Goal: Task Accomplishment & Management: Use online tool/utility

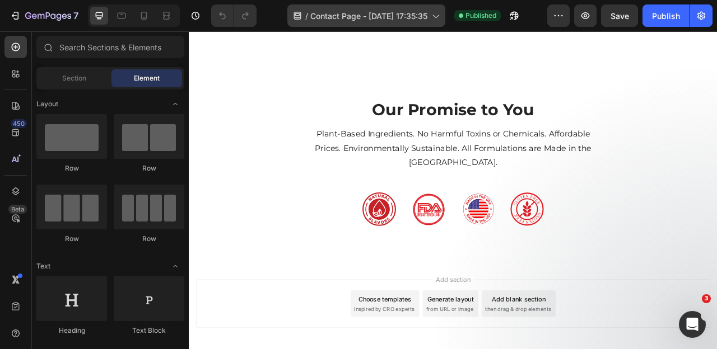
scroll to position [518, 0]
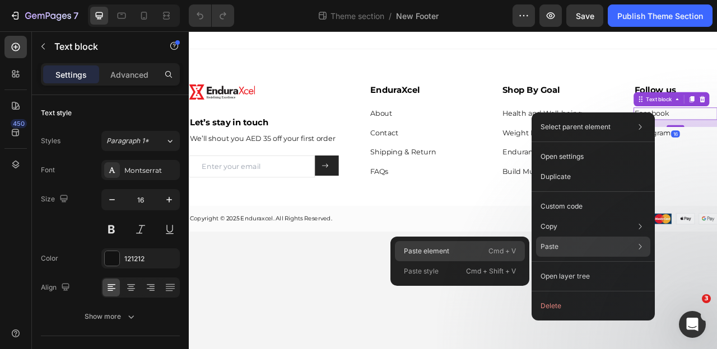
click at [444, 261] on div "Paste element Cmd + V" at bounding box center [460, 271] width 130 height 20
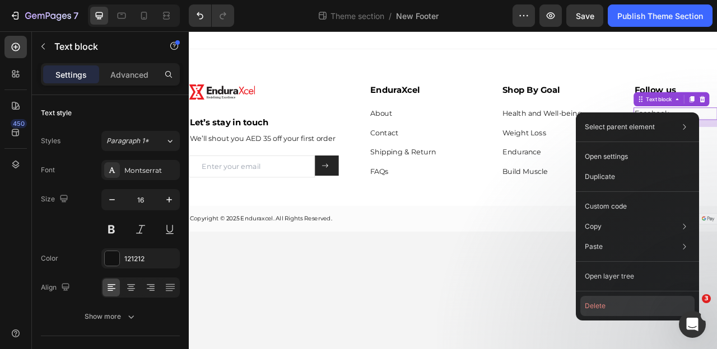
drag, startPoint x: 602, startPoint y: 302, endPoint x: 540, endPoint y: 233, distance: 92.8
click at [602, 302] on button "Delete" at bounding box center [637, 306] width 114 height 20
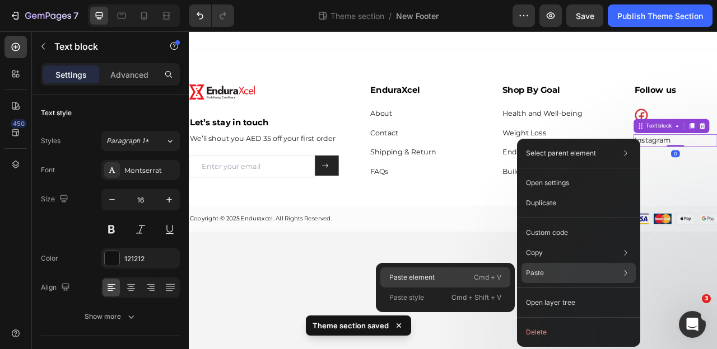
drag, startPoint x: 444, startPoint y: 276, endPoint x: 626, endPoint y: 181, distance: 205.3
click at [444, 288] on div "Paste element Cmd + V" at bounding box center [445, 298] width 130 height 20
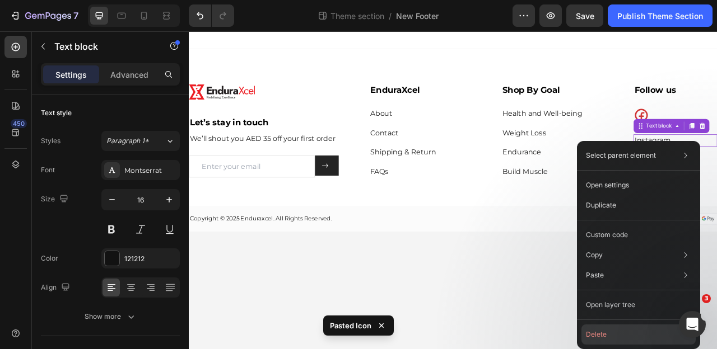
click at [633, 329] on button "Delete" at bounding box center [638, 335] width 114 height 20
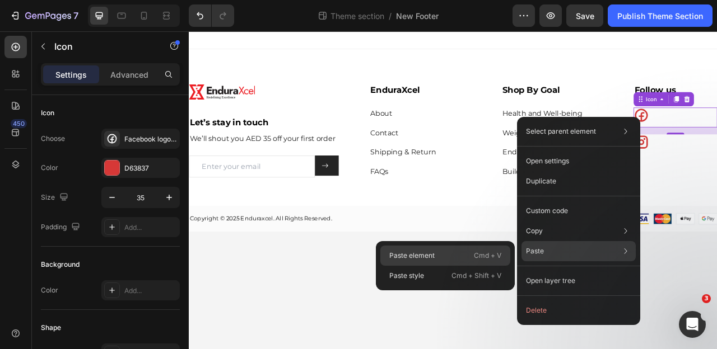
drag, startPoint x: 463, startPoint y: 255, endPoint x: 349, endPoint y: 285, distance: 117.5
click at [463, 266] on div "Paste element Cmd + V" at bounding box center [445, 276] width 130 height 20
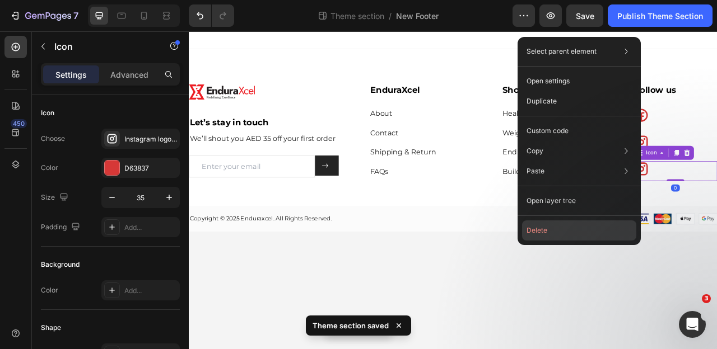
click at [564, 223] on button "Delete" at bounding box center [579, 231] width 114 height 20
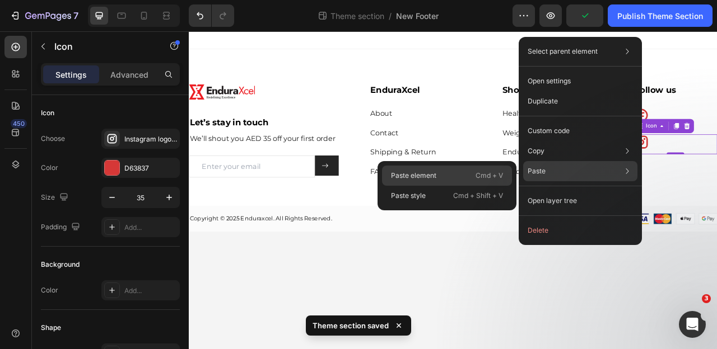
click at [457, 186] on div "Paste element Cmd + V" at bounding box center [447, 196] width 130 height 20
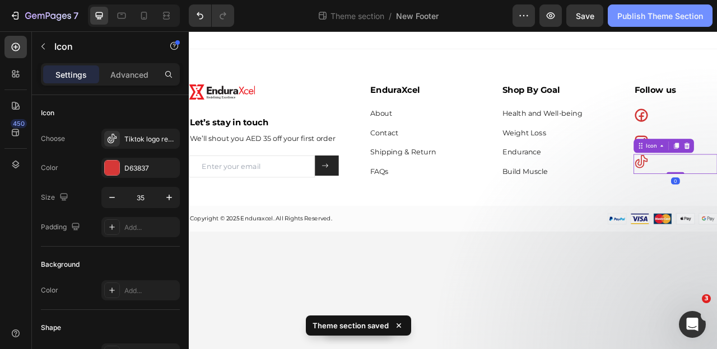
click at [655, 18] on div "Publish Theme Section" at bounding box center [660, 16] width 86 height 12
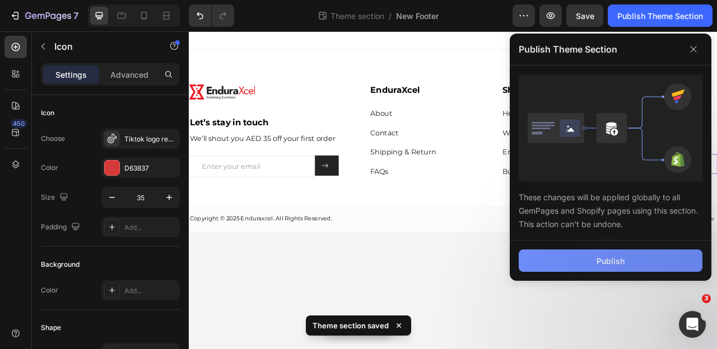
click at [631, 264] on button "Publish" at bounding box center [610, 261] width 184 height 22
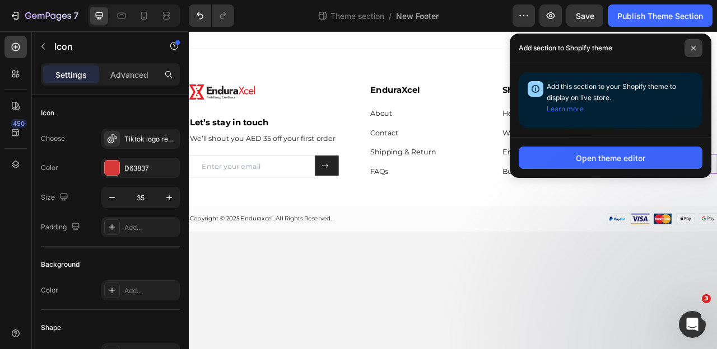
click at [692, 46] on icon at bounding box center [693, 48] width 6 height 6
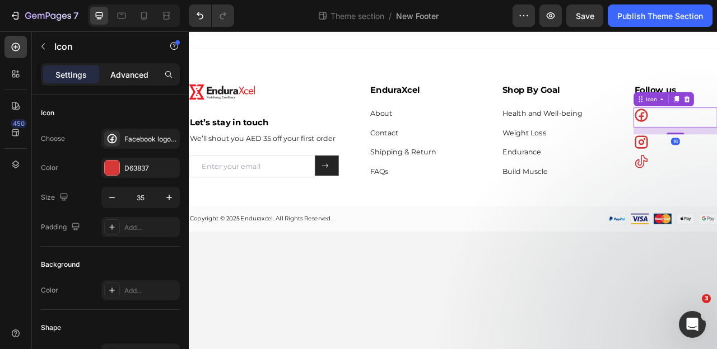
click at [139, 76] on p "Advanced" at bounding box center [129, 75] width 38 height 12
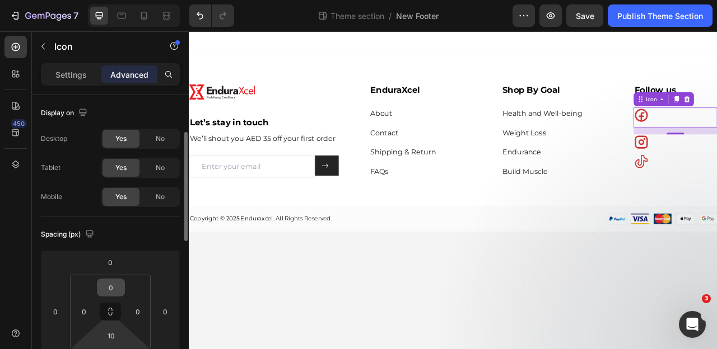
scroll to position [51, 0]
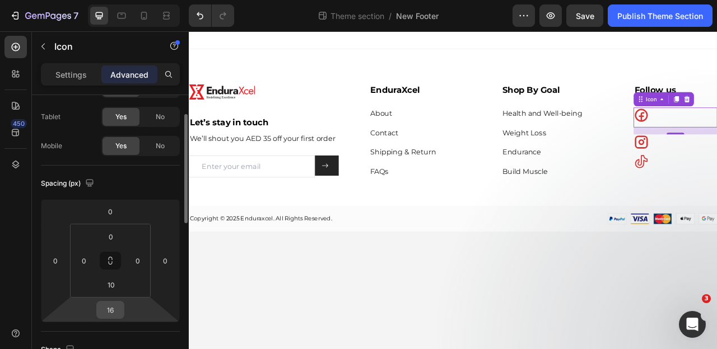
click at [111, 311] on input "16" at bounding box center [110, 310] width 22 height 17
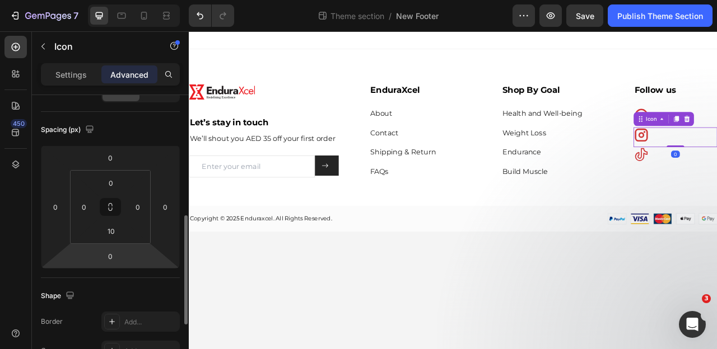
scroll to position [163, 0]
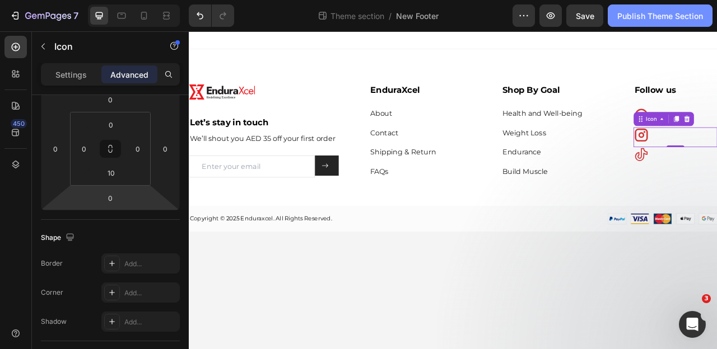
click at [644, 15] on div "Publish Theme Section" at bounding box center [660, 16] width 86 height 12
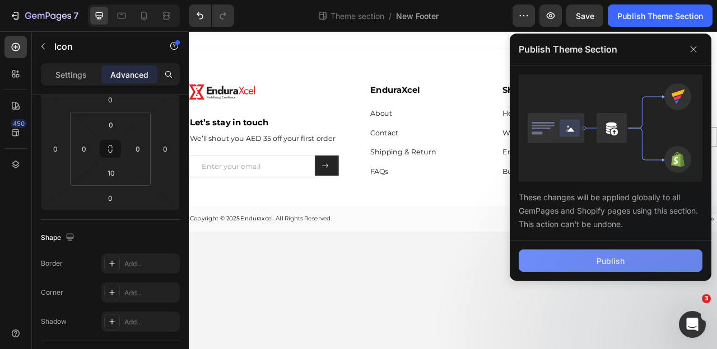
click at [629, 260] on button "Publish" at bounding box center [610, 261] width 184 height 22
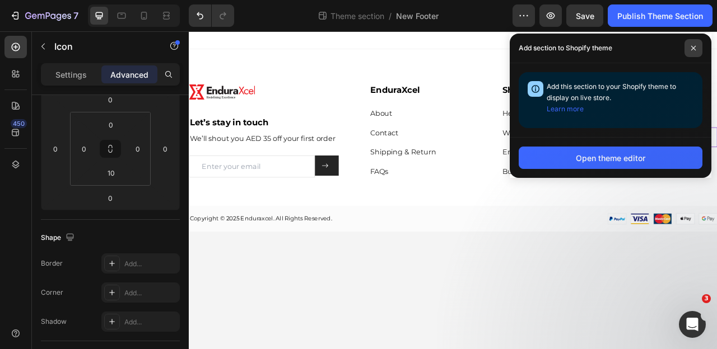
click at [691, 41] on span at bounding box center [693, 48] width 18 height 18
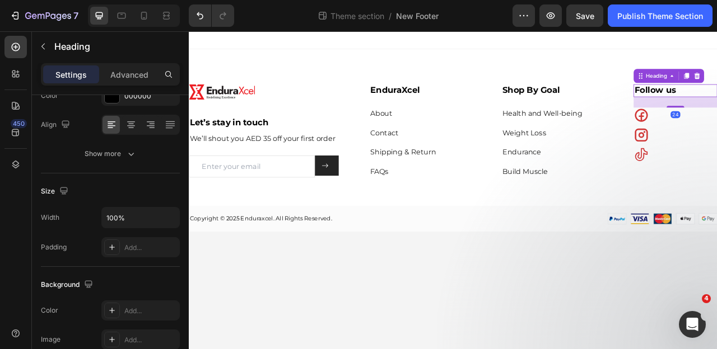
scroll to position [0, 0]
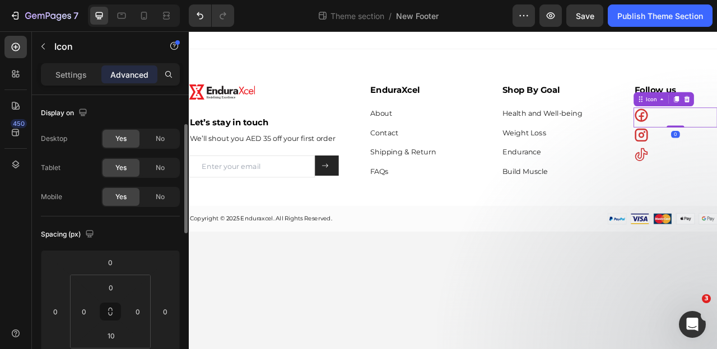
scroll to position [51, 0]
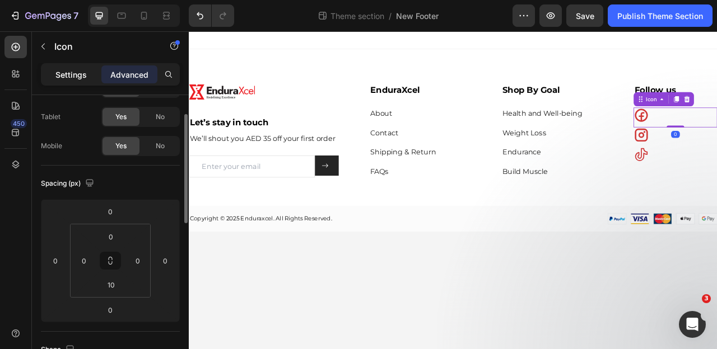
click at [67, 69] on p "Settings" at bounding box center [70, 75] width 31 height 12
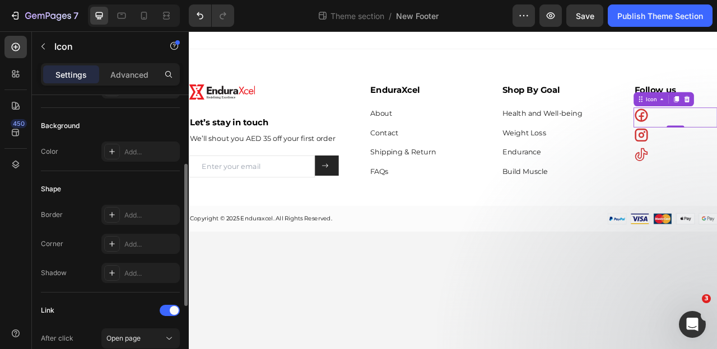
scroll to position [289, 0]
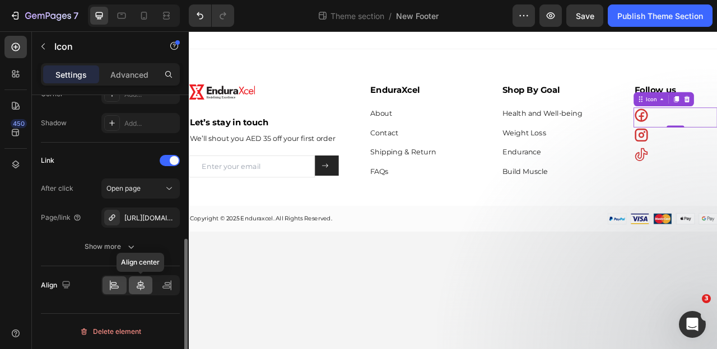
click at [146, 283] on div at bounding box center [141, 286] width 24 height 18
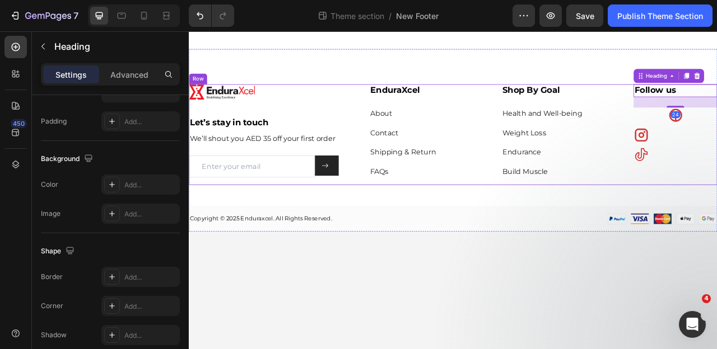
scroll to position [0, 0]
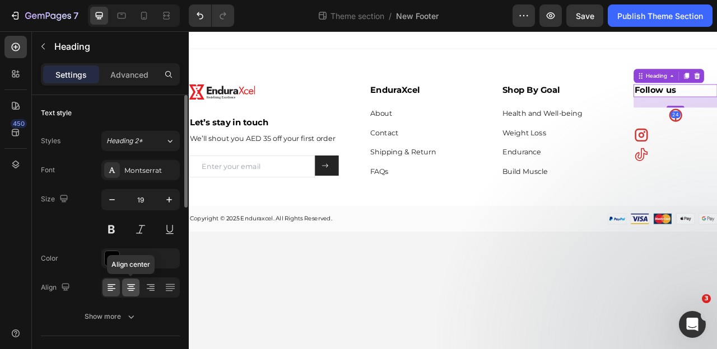
click at [133, 288] on icon at bounding box center [131, 288] width 8 height 1
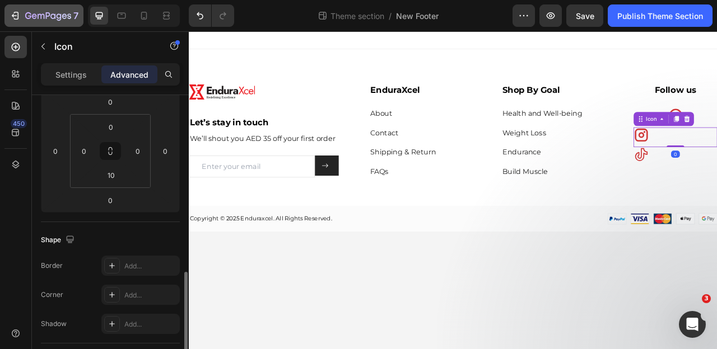
scroll to position [249, 0]
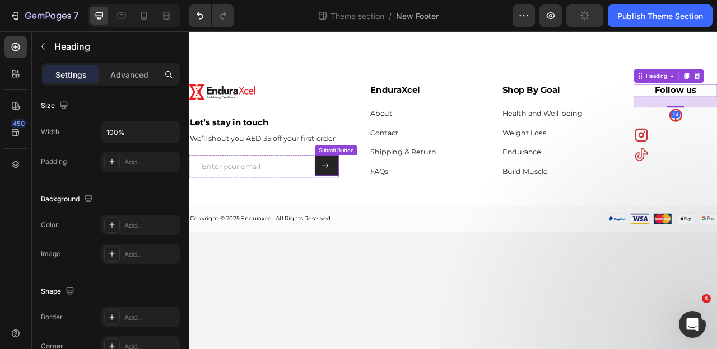
scroll to position [0, 0]
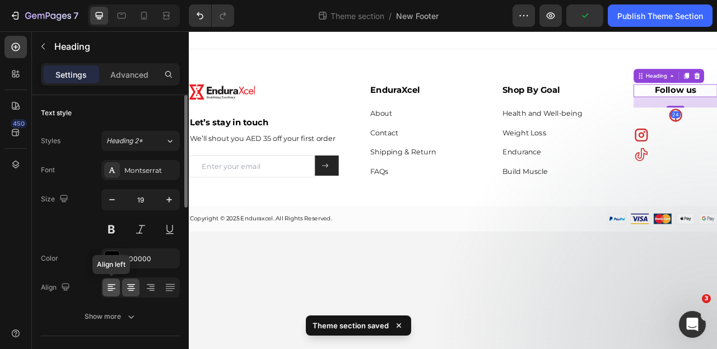
click at [115, 284] on icon at bounding box center [111, 287] width 11 height 11
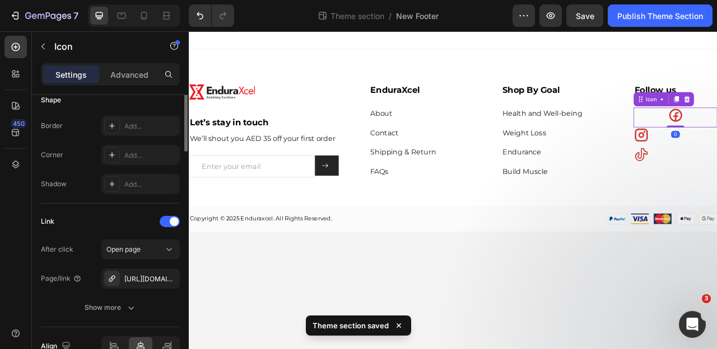
scroll to position [289, 0]
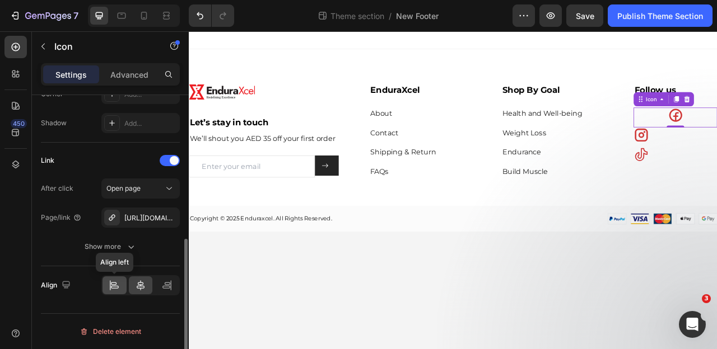
click at [116, 287] on icon at bounding box center [114, 285] width 11 height 11
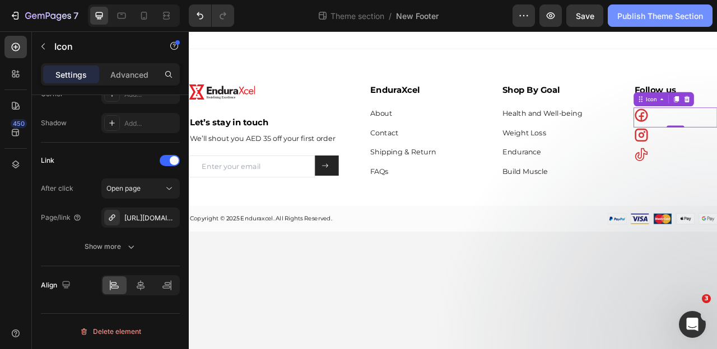
click at [632, 16] on div "Publish Theme Section" at bounding box center [660, 16] width 86 height 12
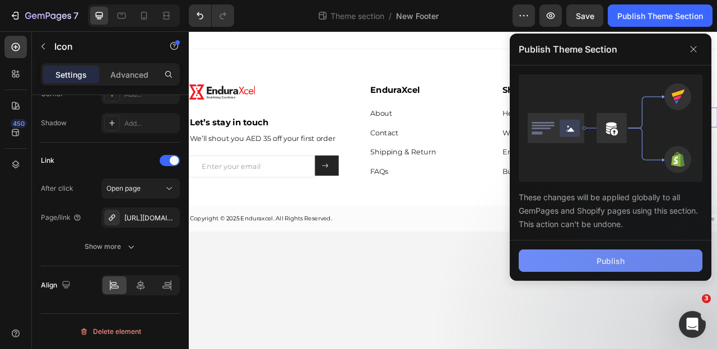
click at [616, 255] on div "Publish" at bounding box center [610, 261] width 28 height 12
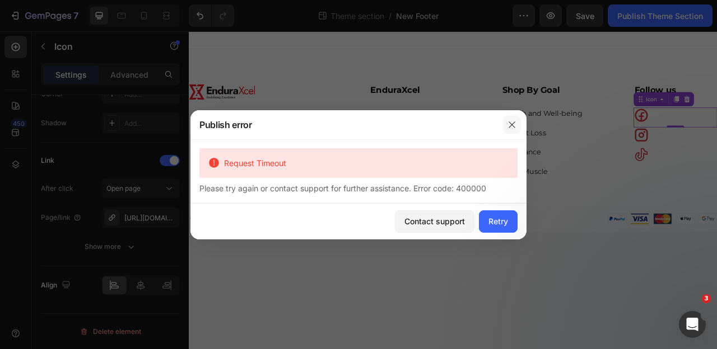
click at [516, 121] on icon "button" at bounding box center [511, 124] width 9 height 9
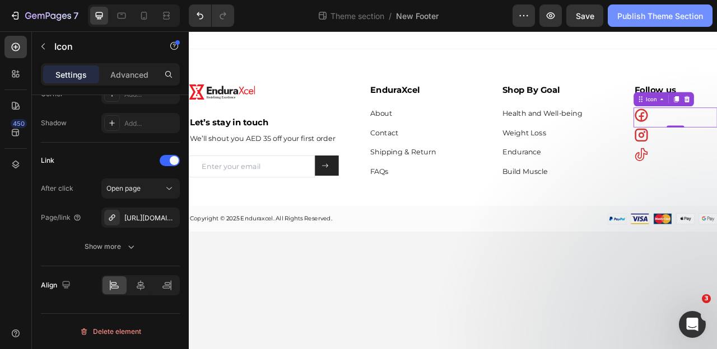
click at [661, 16] on div "Publish Theme Section" at bounding box center [660, 16] width 86 height 12
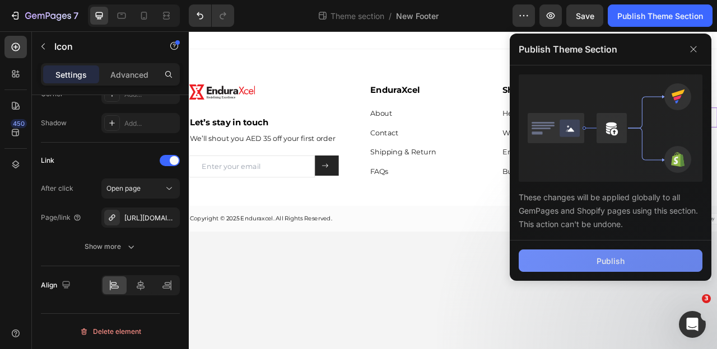
click at [602, 259] on div "Publish" at bounding box center [610, 261] width 28 height 12
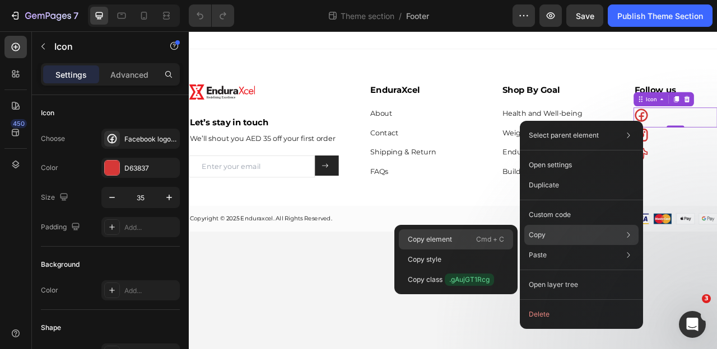
click at [433, 242] on p "Copy element" at bounding box center [430, 240] width 44 height 10
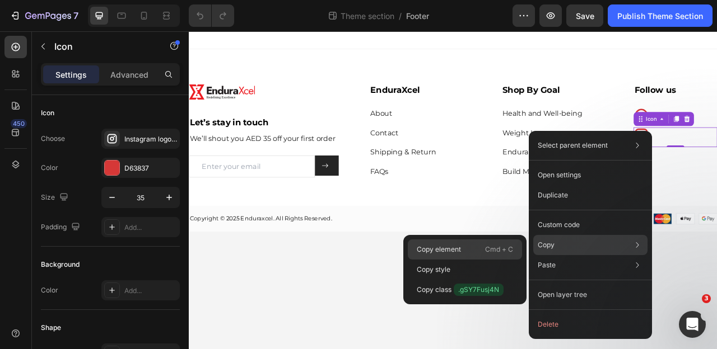
click at [472, 260] on div "Copy element Cmd + C" at bounding box center [465, 270] width 114 height 20
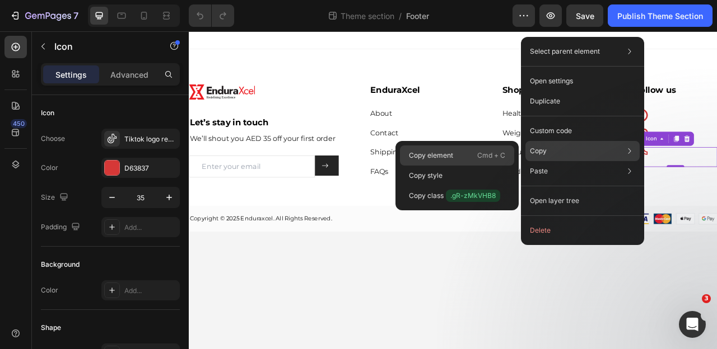
click at [446, 151] on p "Copy element" at bounding box center [431, 156] width 44 height 10
